Goal: Task Accomplishment & Management: Manage account settings

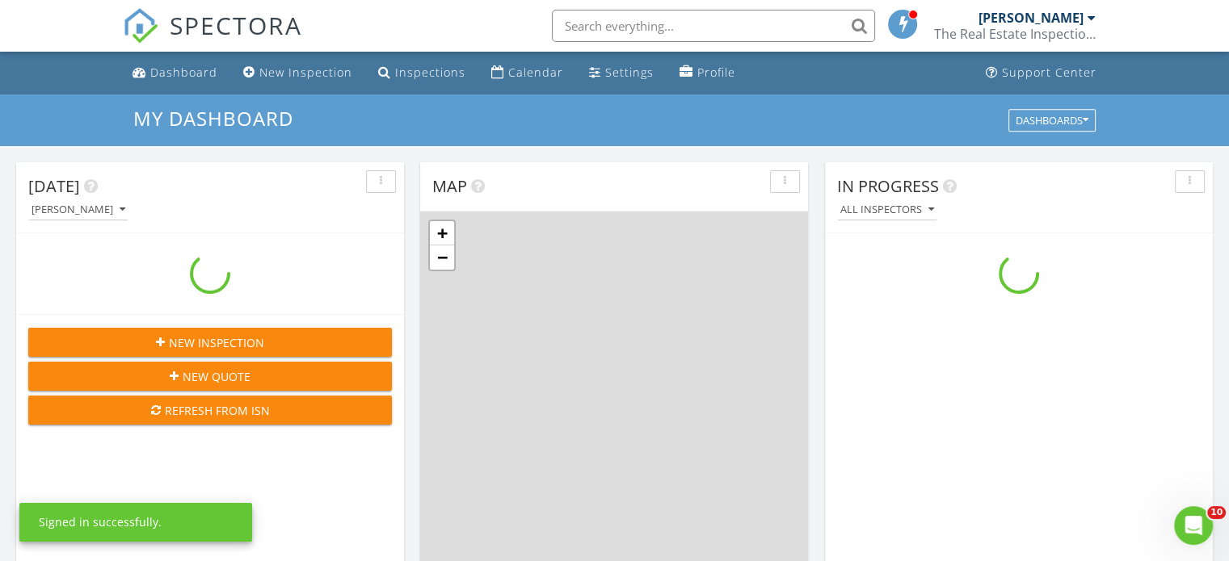
scroll to position [1495, 1254]
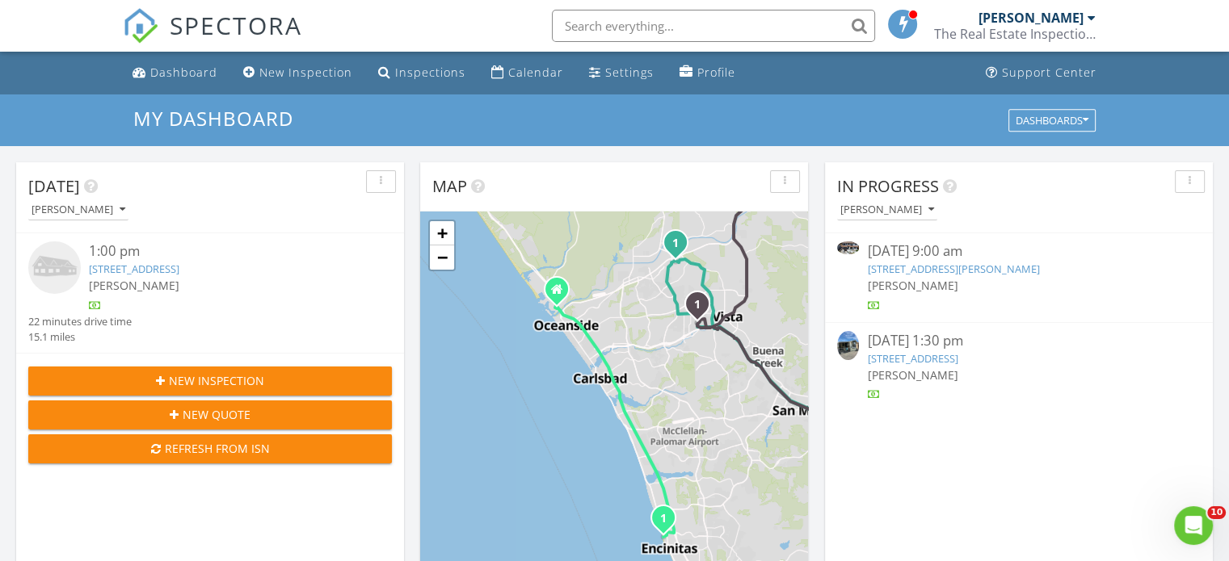
click at [902, 270] on link "[STREET_ADDRESS][PERSON_NAME]" at bounding box center [953, 269] width 172 height 15
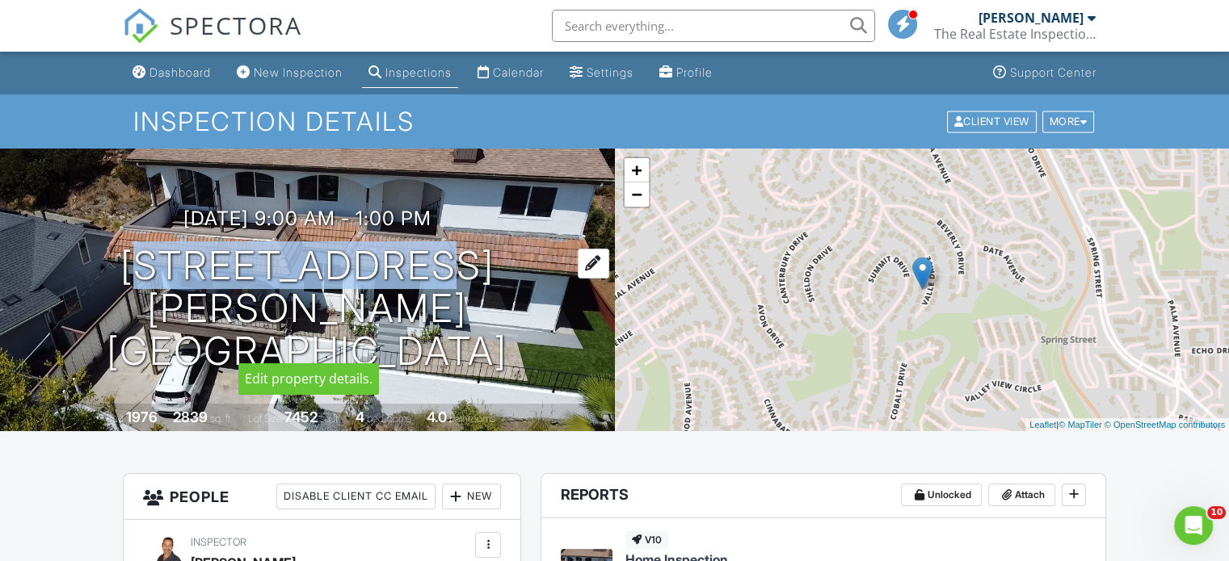
drag, startPoint x: 156, startPoint y: 294, endPoint x: 447, endPoint y: 287, distance: 290.9
click at [447, 287] on h1 "4334 Valle Dr La Mesa, CA 91941" at bounding box center [307, 309] width 563 height 128
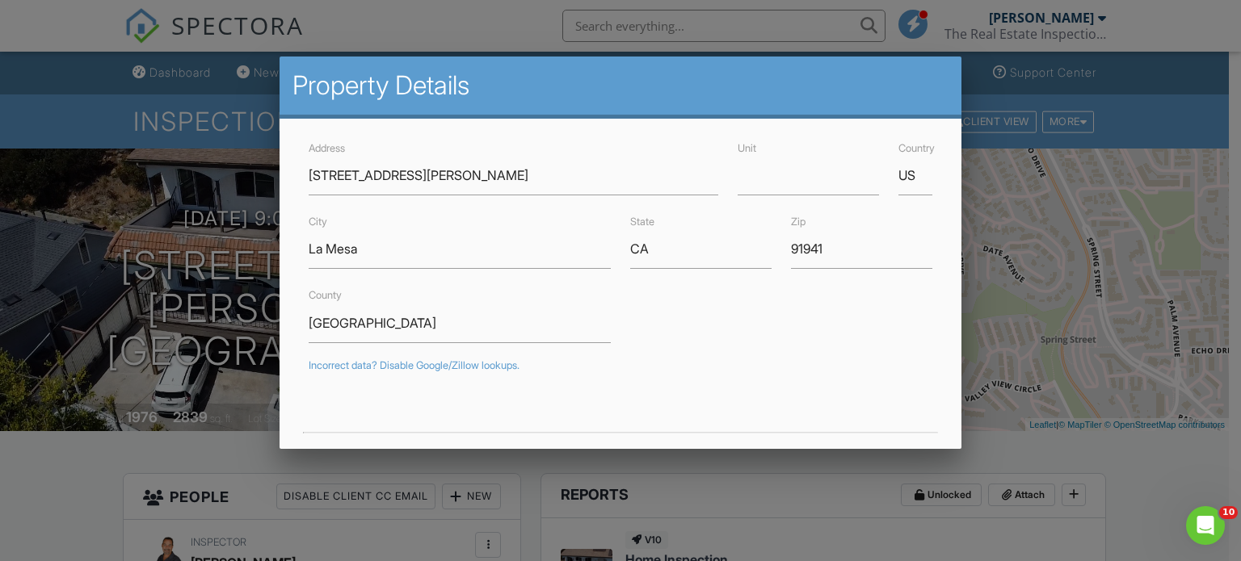
click at [548, 44] on div at bounding box center [620, 270] width 1241 height 702
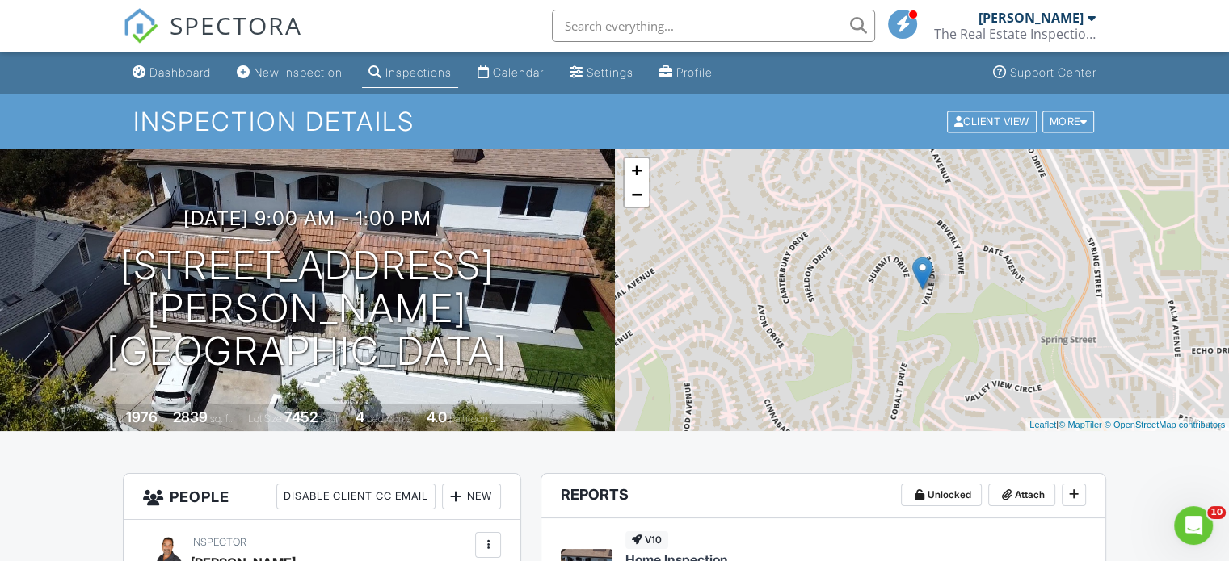
click at [612, 33] on input "text" at bounding box center [713, 26] width 323 height 32
paste input "4334 Valle Dr"
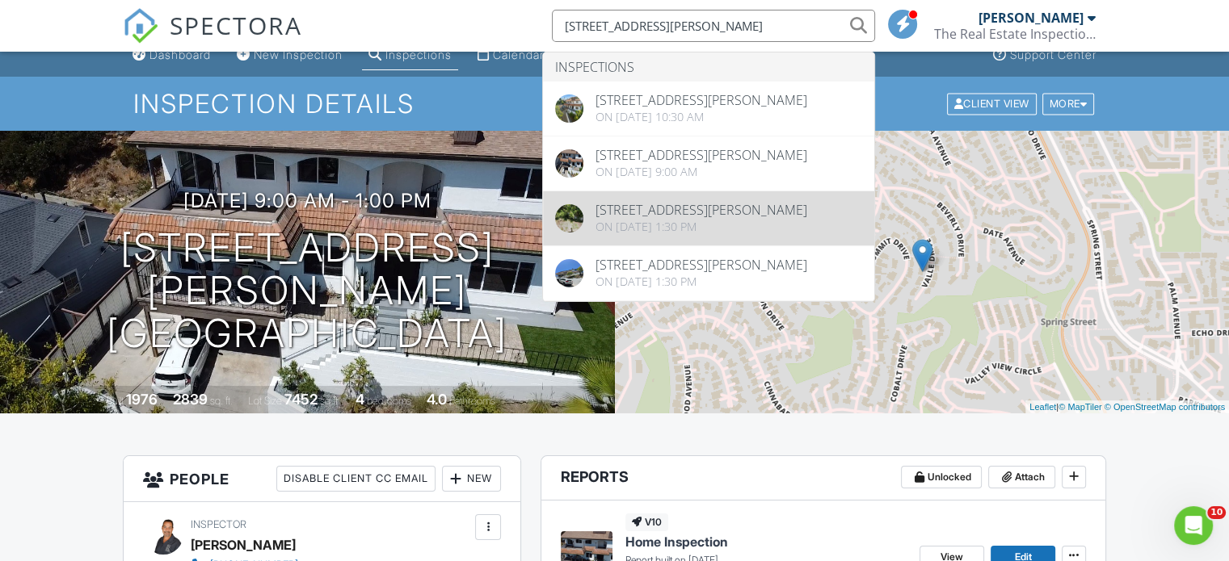
scroll to position [16, 0]
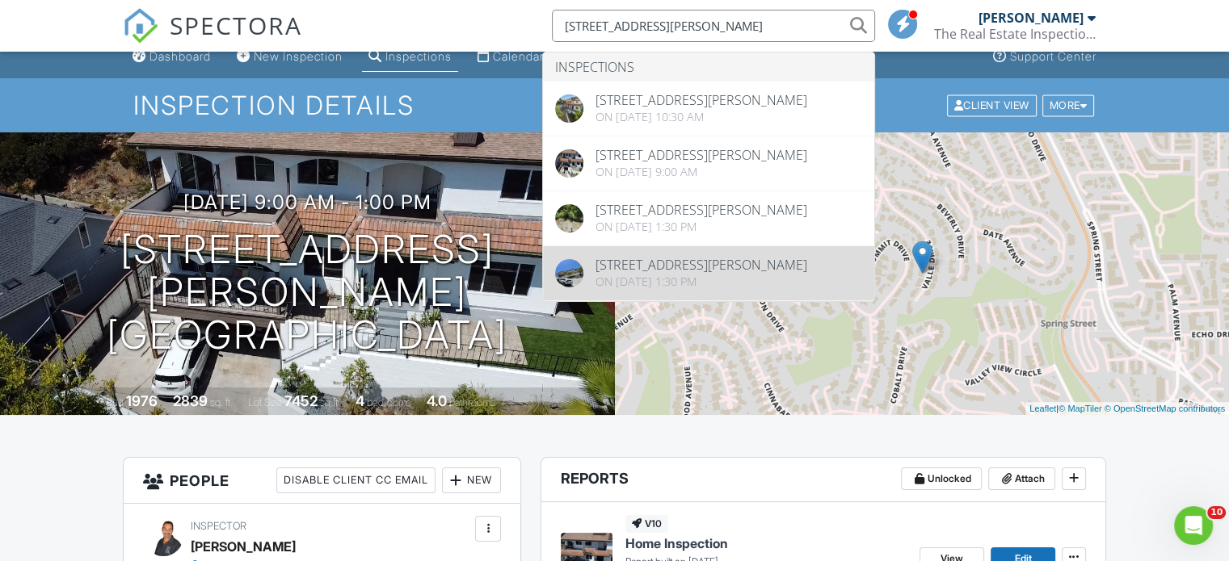
type input "4334 Valle Dr"
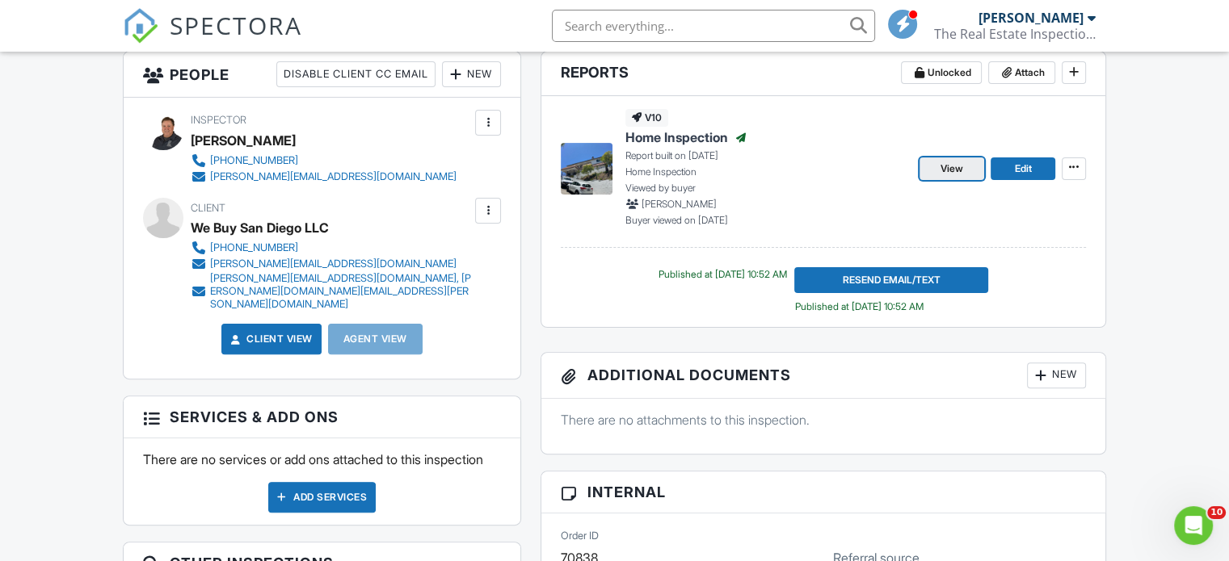
click at [963, 162] on link "View" at bounding box center [951, 169] width 65 height 23
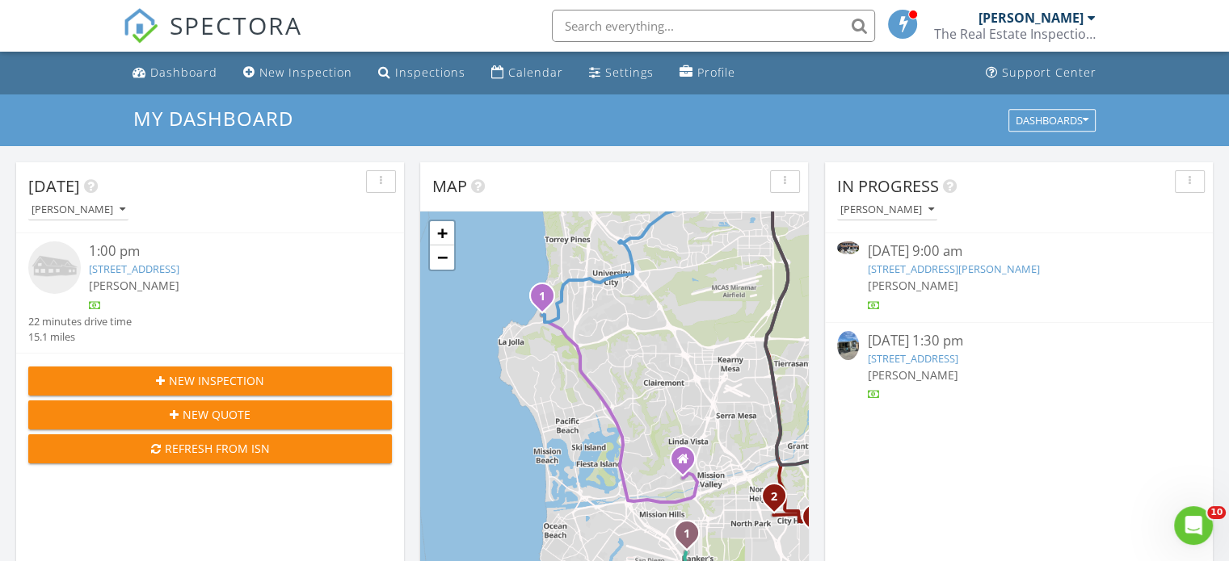
click at [874, 272] on link "4334 Valle Dr, La Mesa, CA 91941" at bounding box center [953, 269] width 172 height 15
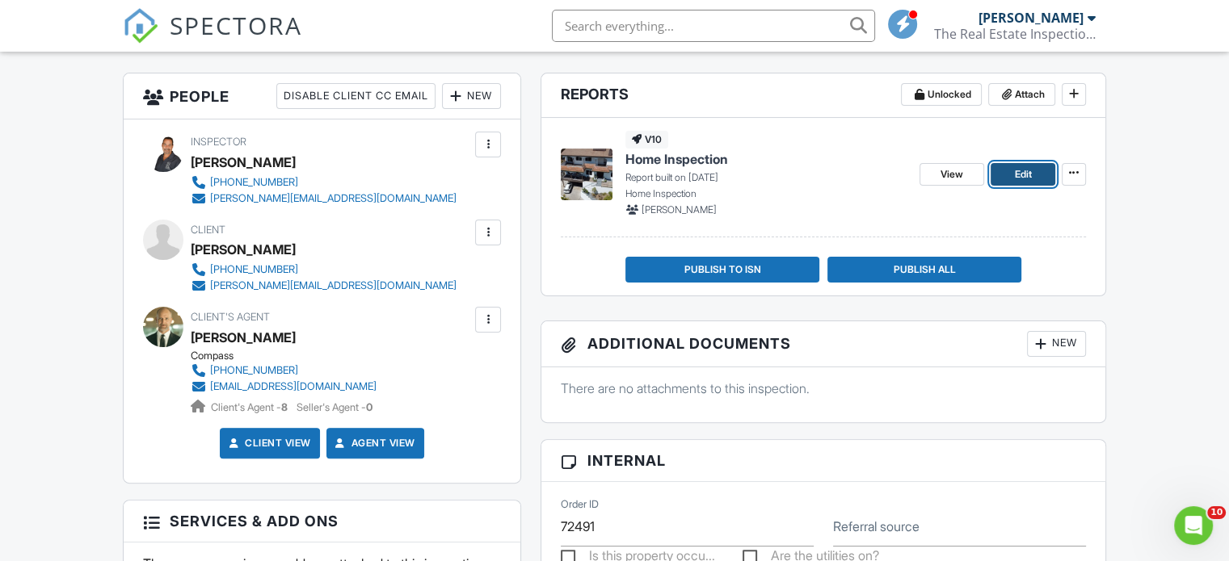
click at [1029, 174] on span "Edit" at bounding box center [1022, 174] width 17 height 16
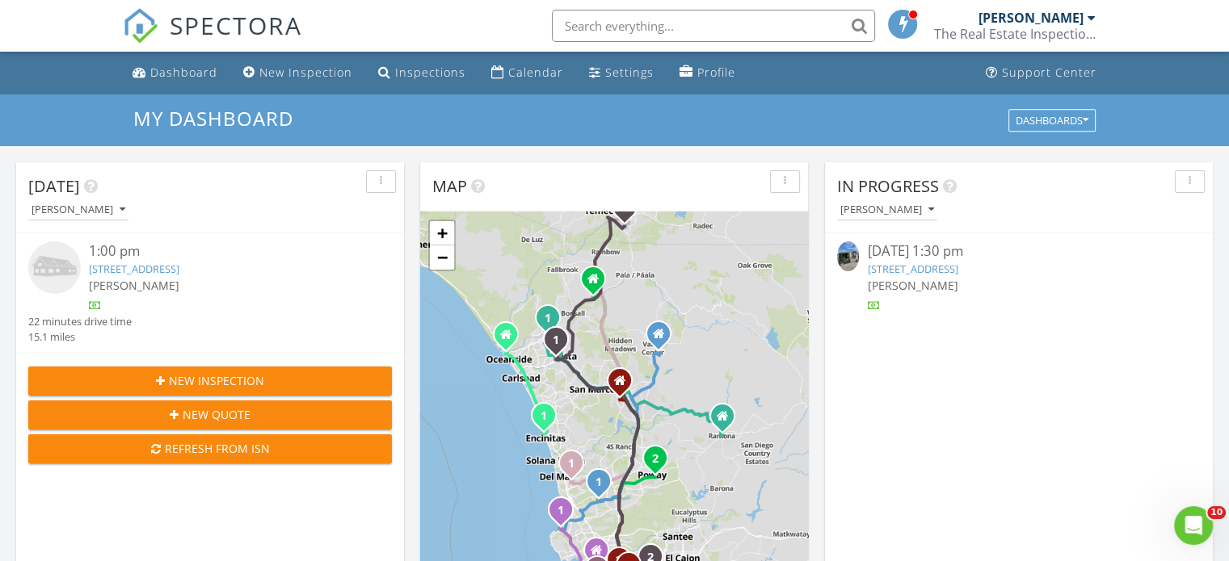
click at [914, 271] on link "402 63rd St Spc 31, San Diego, CA 92114" at bounding box center [912, 269] width 90 height 15
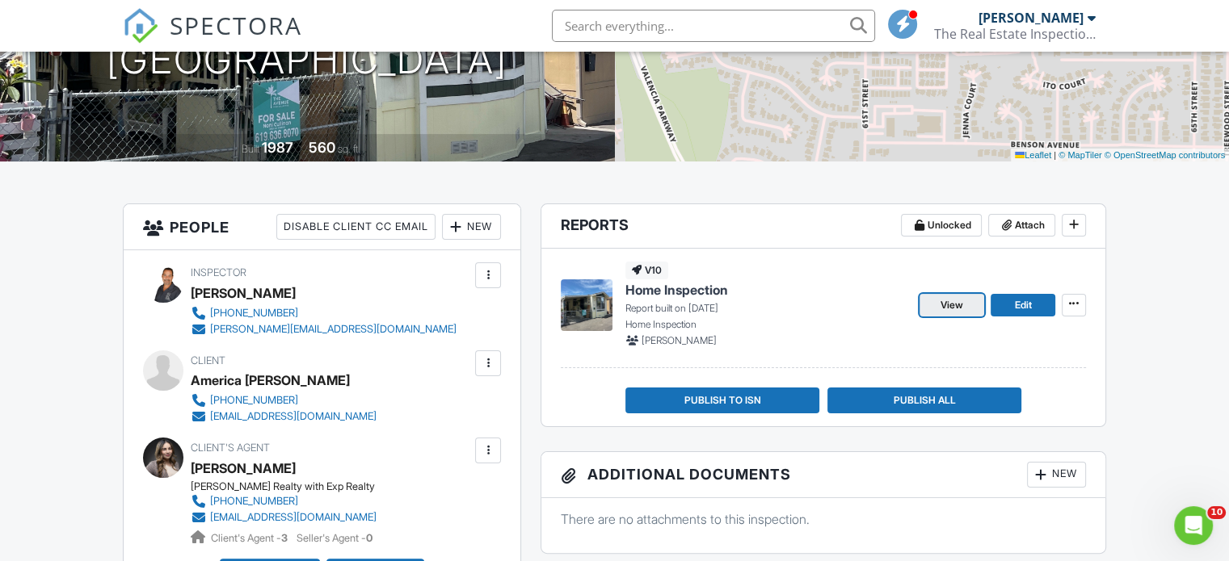
click at [954, 314] on link "View" at bounding box center [951, 305] width 65 height 23
